Goal: Ask a question

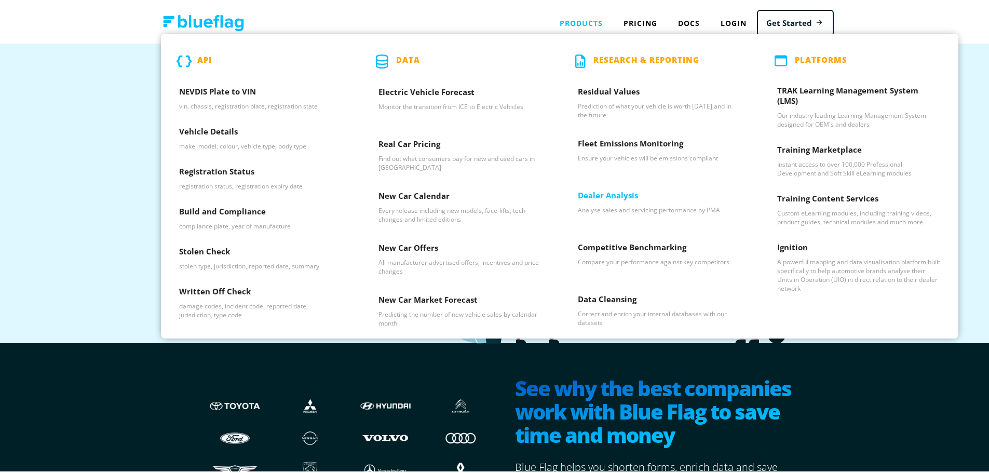
scroll to position [52, 0]
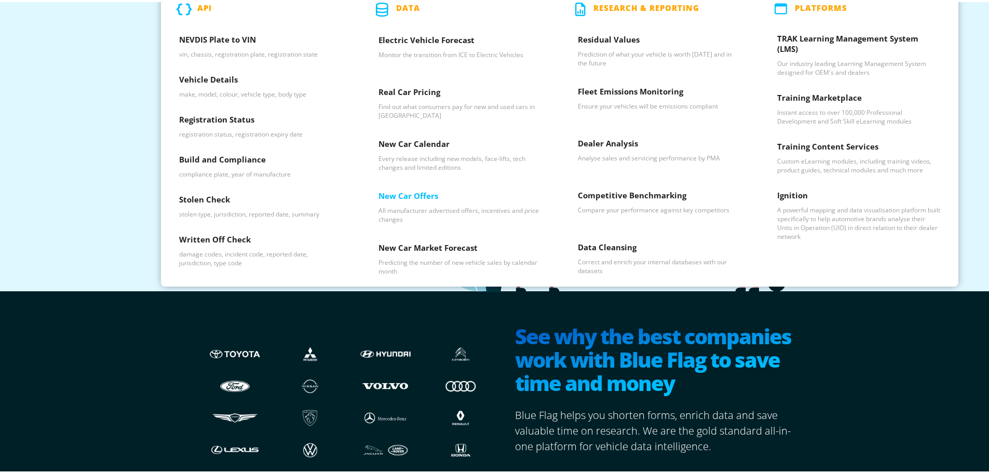
click at [444, 209] on p "All manufacturer advertised offers, incentives and price changes" at bounding box center [459, 213] width 163 height 18
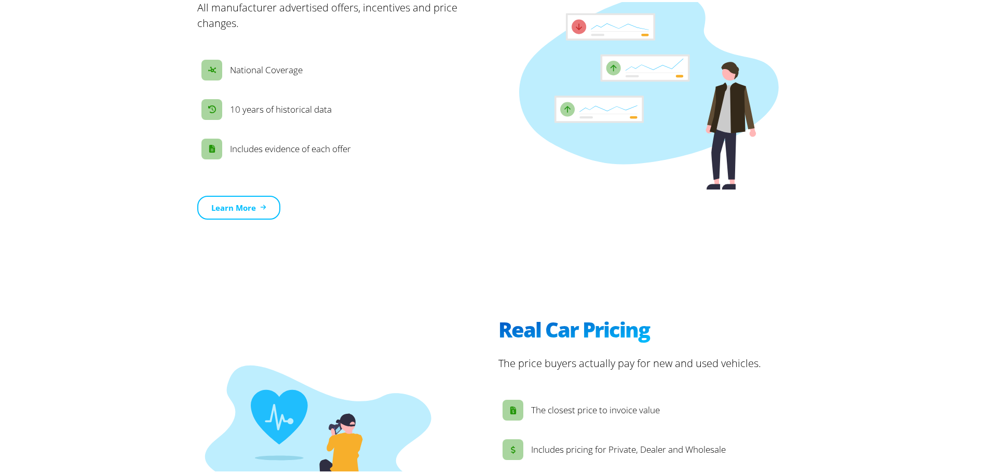
scroll to position [1298, 0]
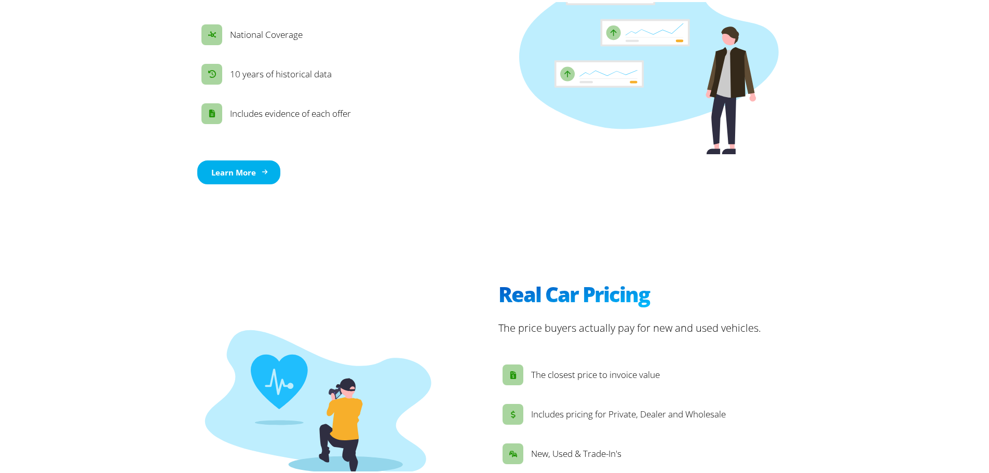
click at [254, 158] on link "Learn More" at bounding box center [238, 170] width 83 height 24
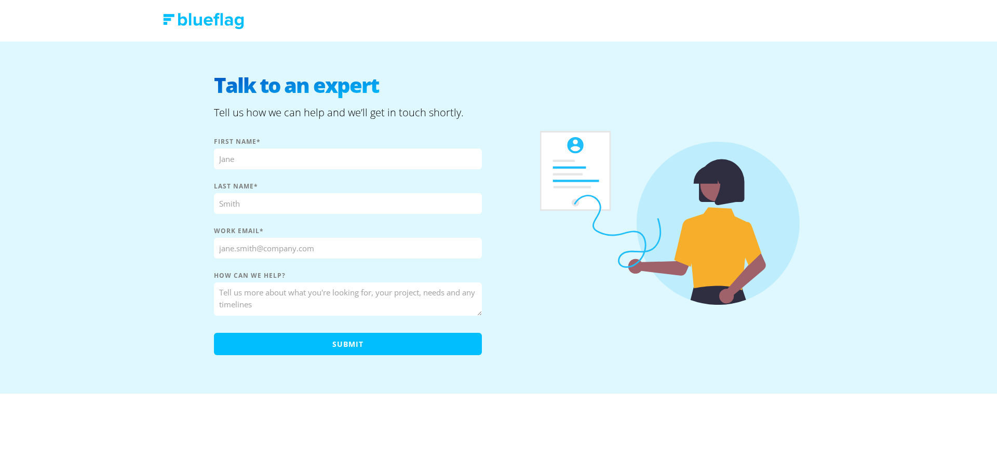
click at [358, 166] on input "First name *" at bounding box center [348, 158] width 268 height 21
type input "Lily"
type input "Zeng"
type input "lily.zeng@3af.com.au"
click at [294, 292] on textarea "How can we help?" at bounding box center [348, 298] width 268 height 33
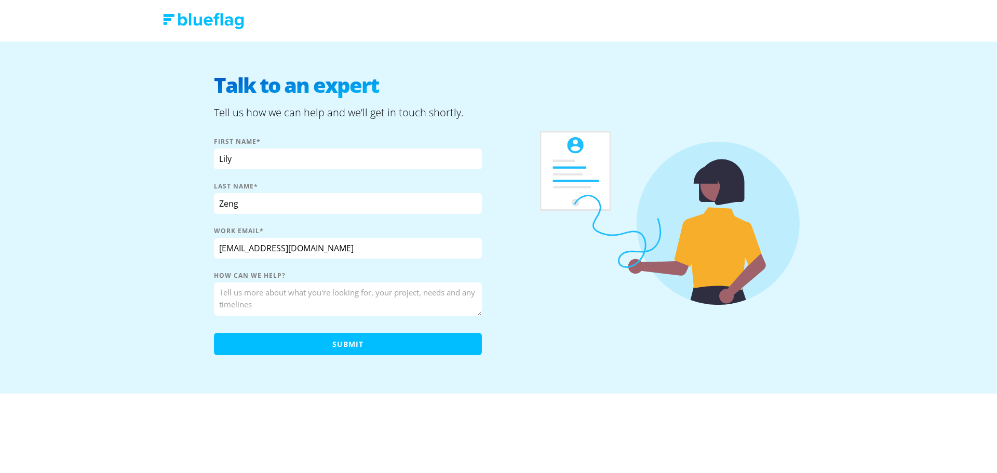
click at [234, 295] on textarea "How can we help?" at bounding box center [348, 298] width 268 height 33
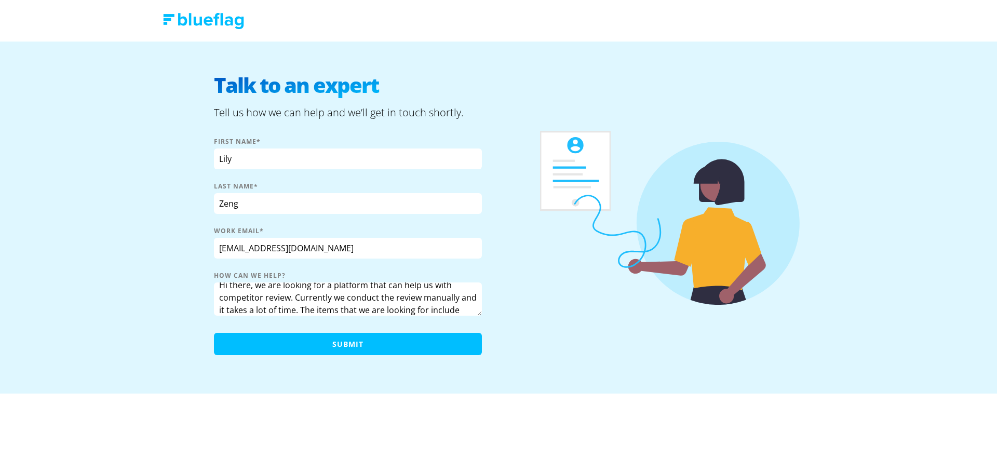
scroll to position [20, 0]
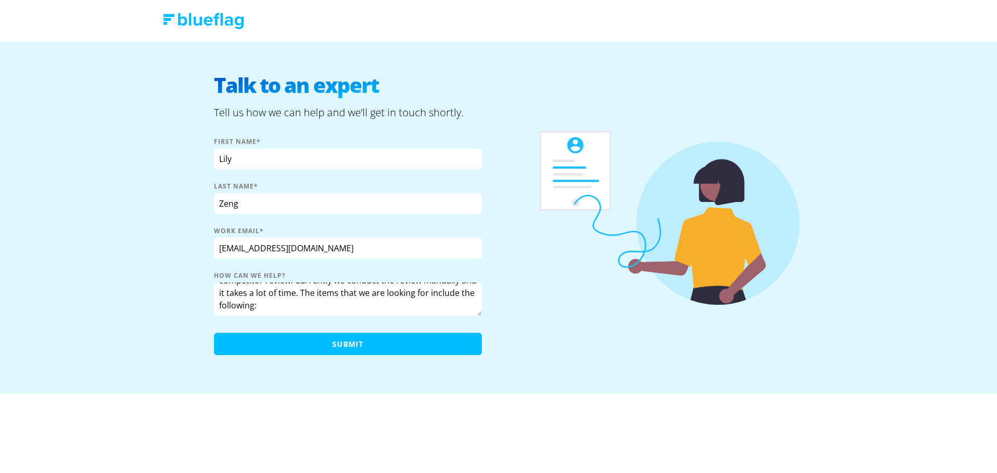
paste textarea "List of new and existing finance offers by OEM List of new and existing finance…"
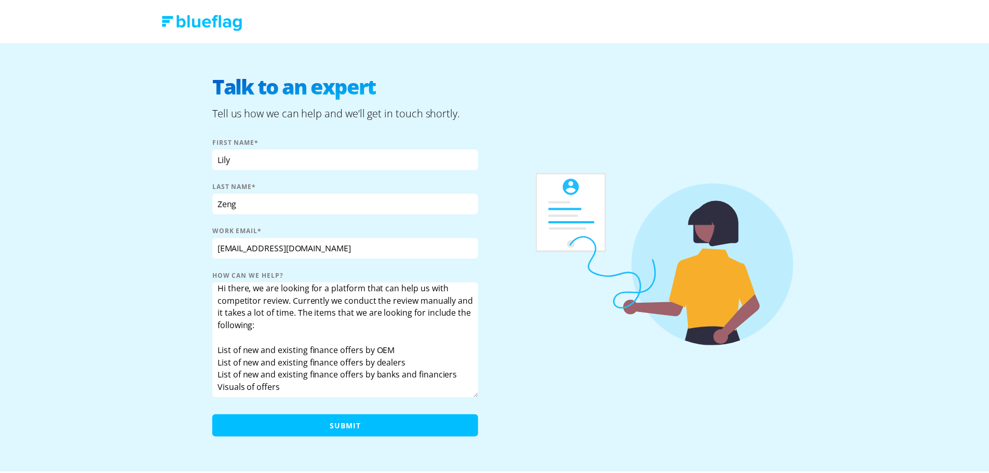
scroll to position [17, 0]
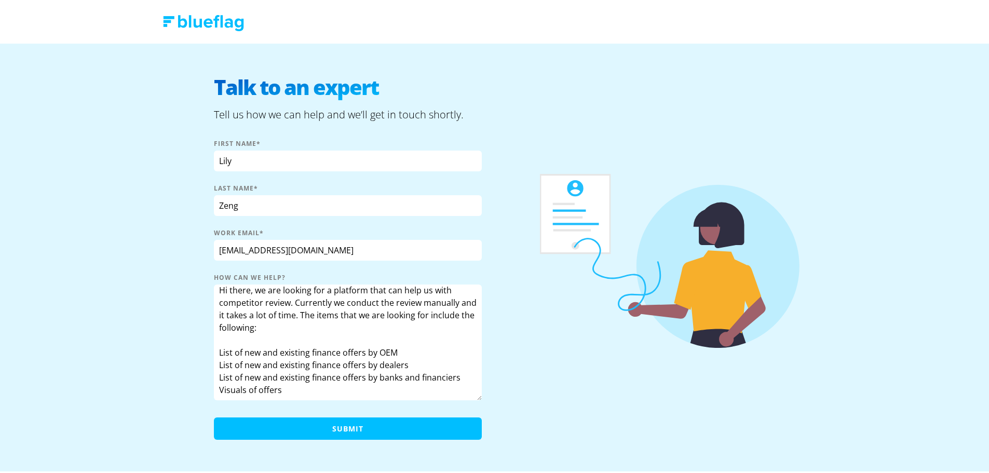
drag, startPoint x: 479, startPoint y: 313, endPoint x: 516, endPoint y: 396, distance: 90.4
click at [516, 396] on div "Talk to an expert Tell us how we can help and we’ll get in touch shortly. First…" at bounding box center [498, 259] width 623 height 434
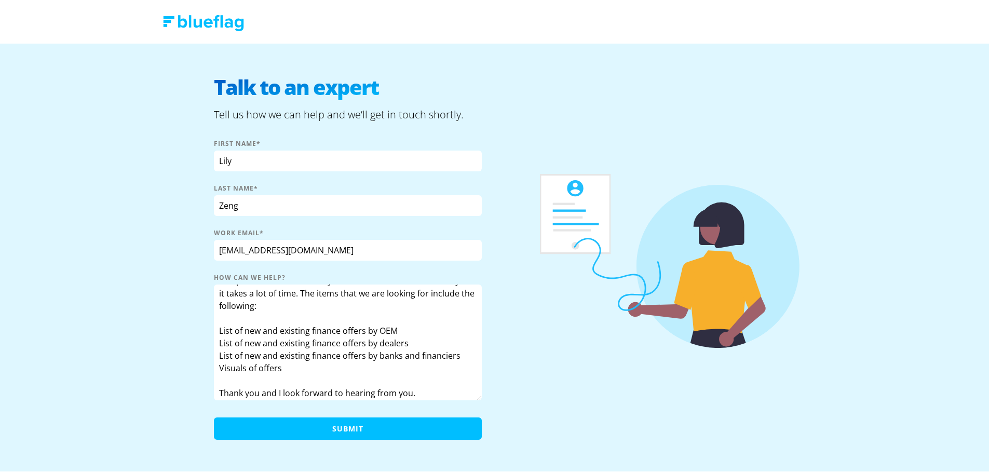
scroll to position [10, 0]
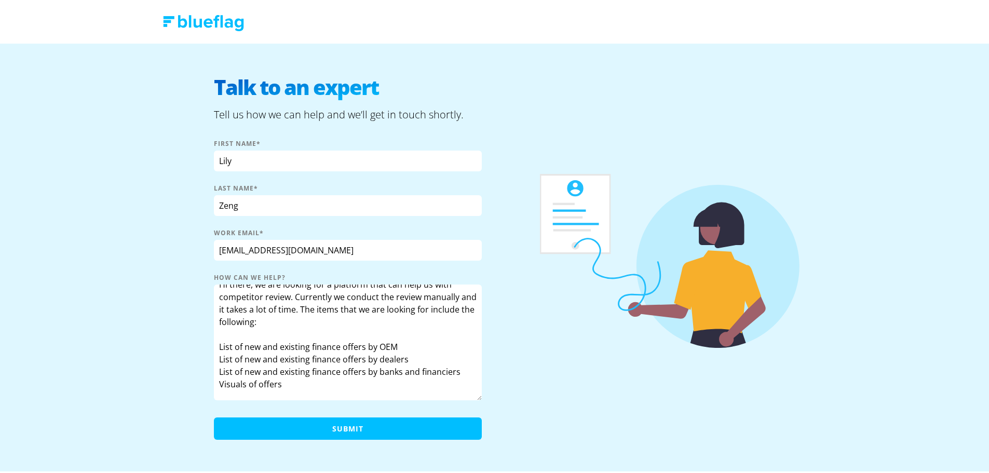
click at [216, 346] on textarea "Hi there, we are looking for a platform that can help us with competitor review…" at bounding box center [348, 340] width 268 height 116
click at [214, 357] on textarea "Hi there, we are looking for a platform that can help us with competitor review…" at bounding box center [348, 340] width 268 height 116
click at [215, 385] on textarea "Hi there, we are looking for a platform that can help us with competitor review…" at bounding box center [348, 340] width 268 height 116
click at [285, 382] on textarea "Hi there, we are looking for a platform that can help us with competitor review…" at bounding box center [348, 340] width 268 height 116
click at [367, 383] on textarea "Hi there, we are looking for a platform that can help us with competitor review…" at bounding box center [348, 340] width 268 height 116
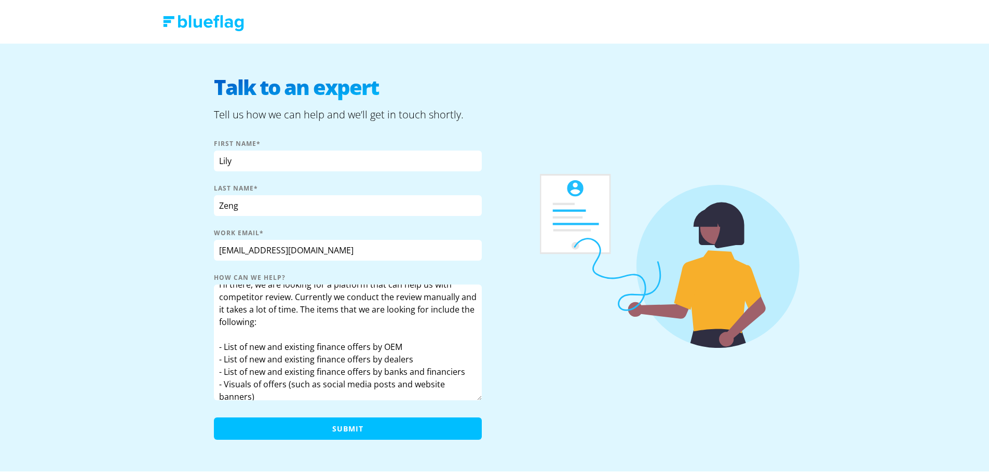
scroll to position [0, 0]
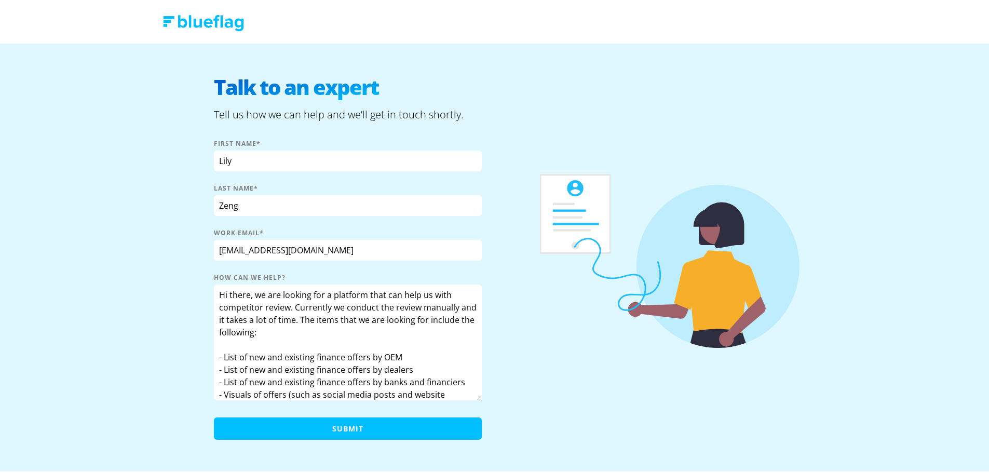
click at [215, 320] on textarea "Hi there, we are looking for a platform that can help us with competitor review…" at bounding box center [348, 340] width 268 height 116
click at [390, 303] on textarea "Hi there, we are looking for a platform that can help us with competitor review…" at bounding box center [348, 340] width 268 height 116
drag, startPoint x: 217, startPoint y: 319, endPoint x: 292, endPoint y: 318, distance: 74.8
click at [292, 318] on textarea "Hi there, we are looking for a platform that can help us with competitor review…" at bounding box center [348, 340] width 268 height 116
click at [312, 317] on textarea "Hi there, we are looking for a platform that can help us with competitor review…" at bounding box center [348, 340] width 268 height 116
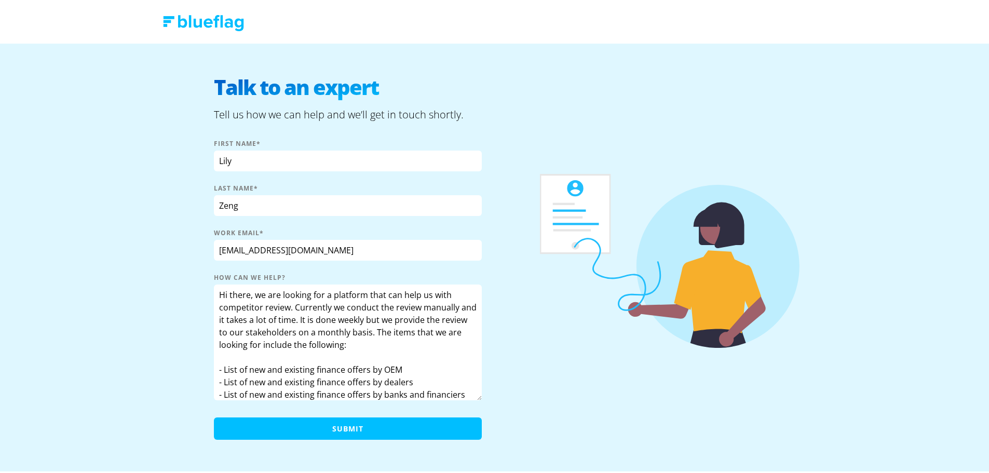
click at [379, 320] on textarea "Hi there, we are looking for a platform that can help us with competitor review…" at bounding box center [348, 340] width 268 height 116
click at [454, 349] on textarea "Hi there, we are looking for a platform that can help us with competitor review…" at bounding box center [348, 340] width 268 height 116
drag, startPoint x: 271, startPoint y: 388, endPoint x: 143, endPoint y: 187, distance: 238.6
click at [143, 187] on div "Talk to an expert Tell us how we can help and we’ll get in touch shortly. First…" at bounding box center [498, 259] width 997 height 434
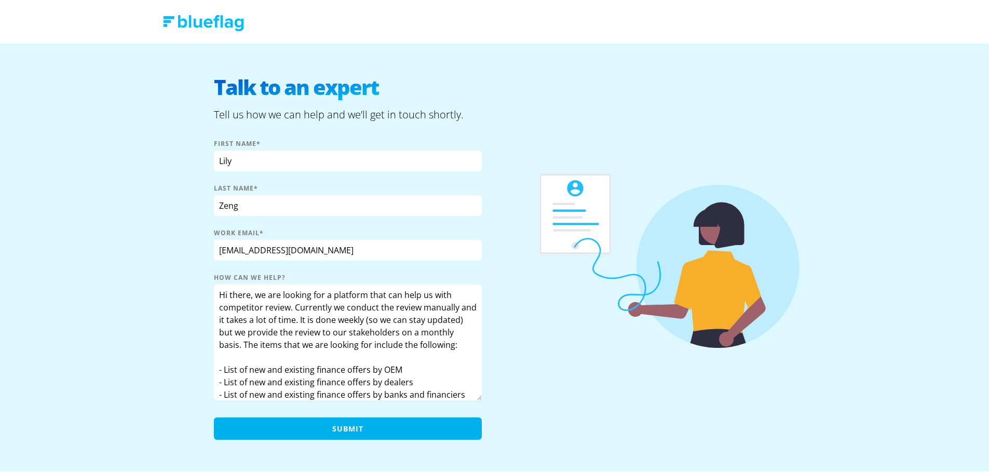
type textarea "Hi there, we are looking for a platform that can help us with competitor review…"
click at [388, 427] on input "Submit" at bounding box center [348, 426] width 268 height 22
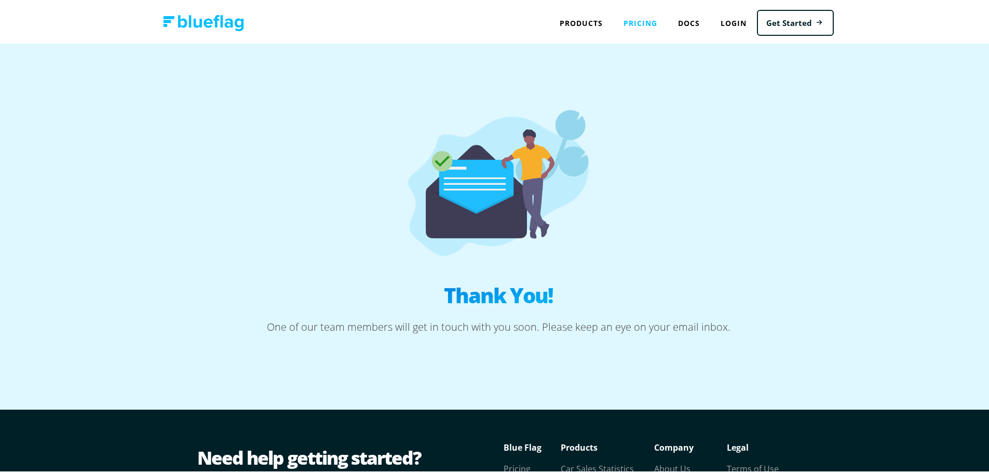
click at [620, 26] on link "Pricing" at bounding box center [640, 20] width 55 height 21
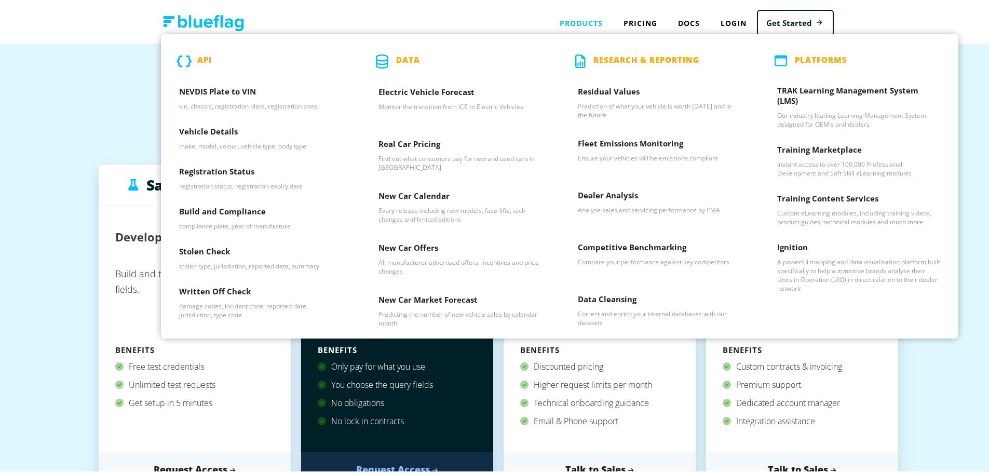
click at [576, 16] on div "Products API NEVDIS Plate to VIN vin, chassis, registration plate, registration…" at bounding box center [581, 20] width 64 height 21
click at [426, 253] on h3 "New Car Offers" at bounding box center [459, 248] width 163 height 16
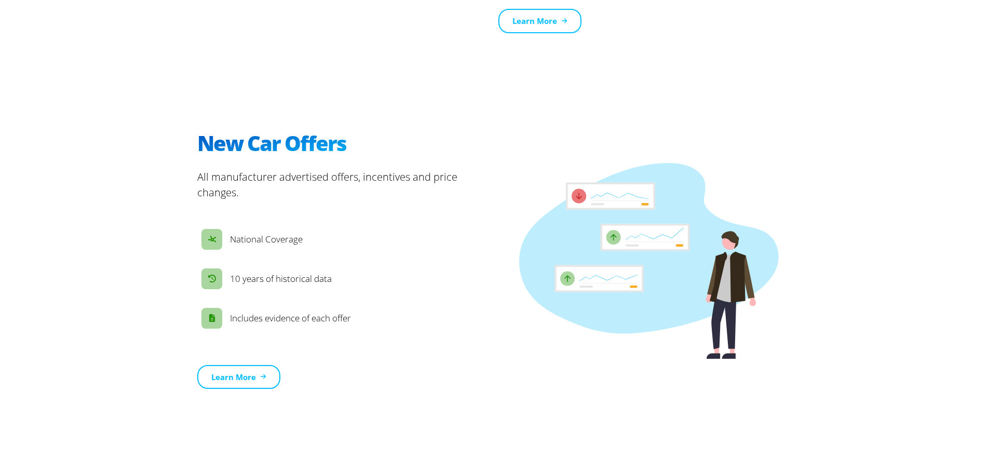
scroll to position [1015, 0]
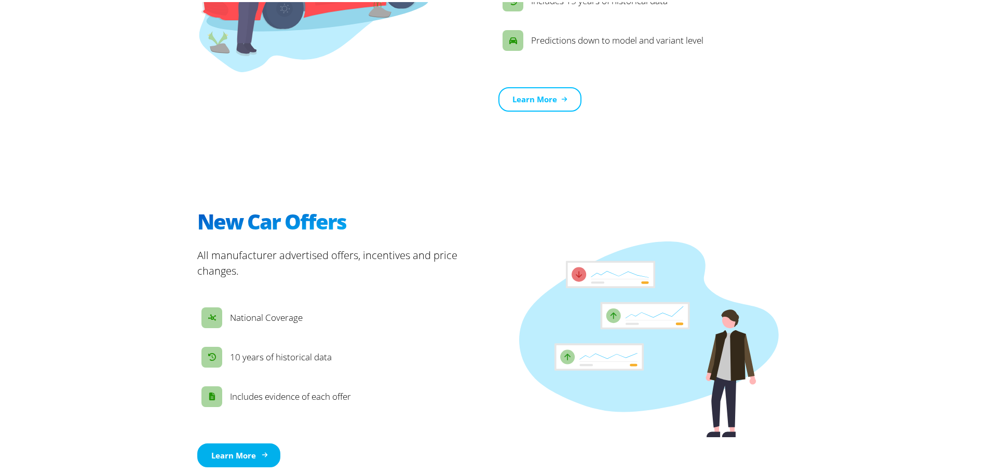
click at [229, 441] on link "Learn More" at bounding box center [238, 453] width 83 height 24
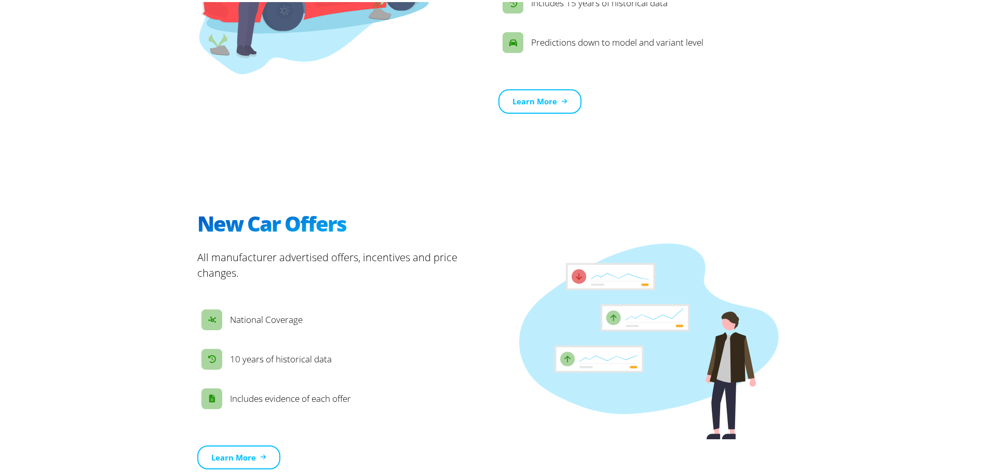
scroll to position [1015, 0]
